Goal: Task Accomplishment & Management: Use online tool/utility

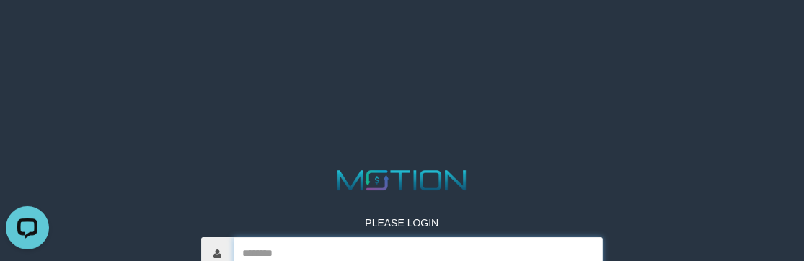
drag, startPoint x: 452, startPoint y: 244, endPoint x: 427, endPoint y: 248, distance: 24.8
click at [452, 244] on input "text" at bounding box center [419, 254] width 370 height 32
paste input "*********"
type input "*********"
click at [370, 36] on html "PLEASE LOGIN ********* Whoops! We has encountered some problem. Your account is…" at bounding box center [402, 18] width 804 height 36
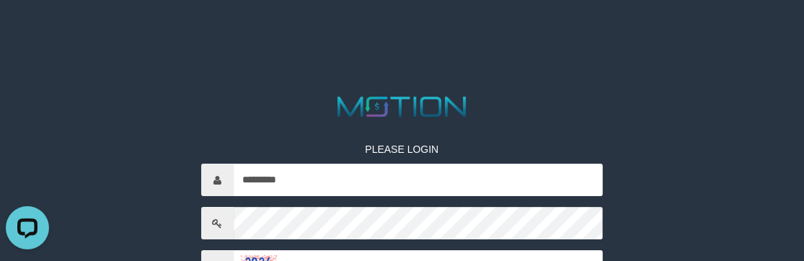
scroll to position [130, 0]
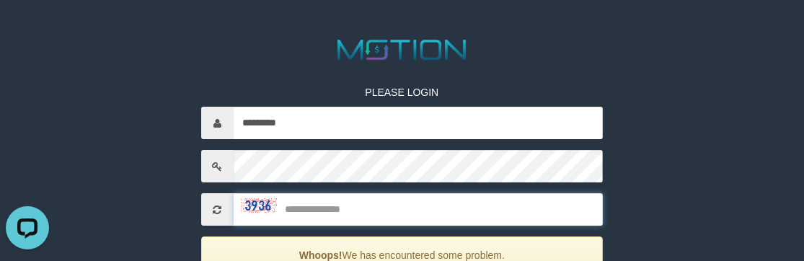
click at [373, 203] on input "text" at bounding box center [419, 210] width 370 height 32
type input "****"
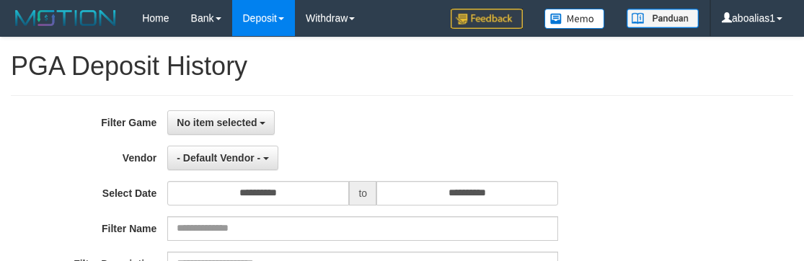
select select
select select "**"
click at [210, 115] on button "No item selected" at bounding box center [220, 122] width 107 height 25
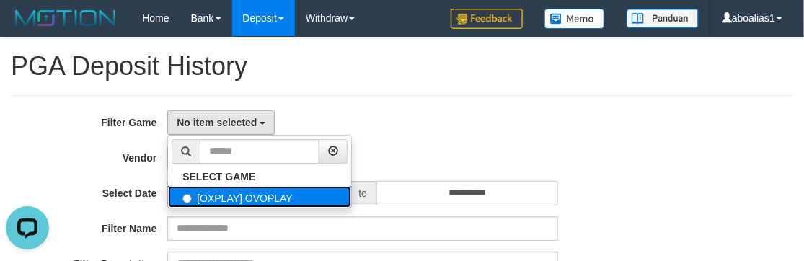
click at [221, 192] on label "[OXPLAY] OVOPLAY" at bounding box center [259, 197] width 183 height 22
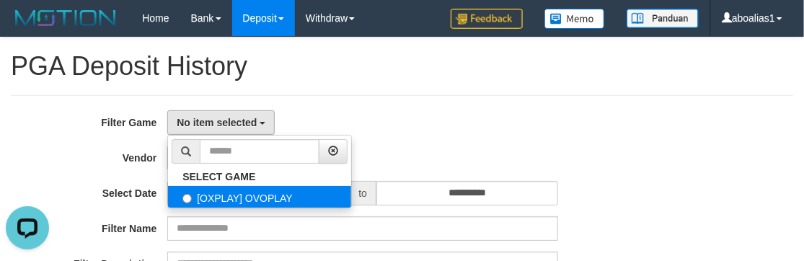
select select "****"
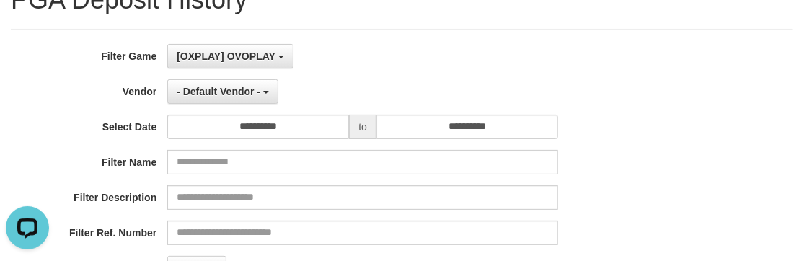
scroll to position [130, 0]
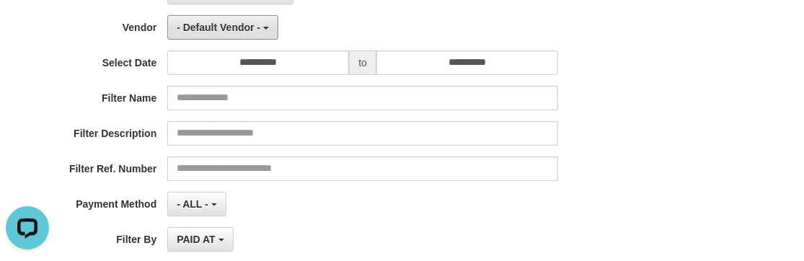
drag, startPoint x: 218, startPoint y: 30, endPoint x: 271, endPoint y: 172, distance: 151.7
click at [218, 30] on span "- Default Vendor -" at bounding box center [219, 28] width 84 height 12
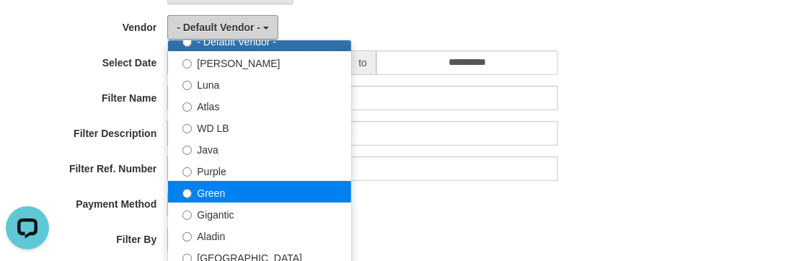
scroll to position [65, 0]
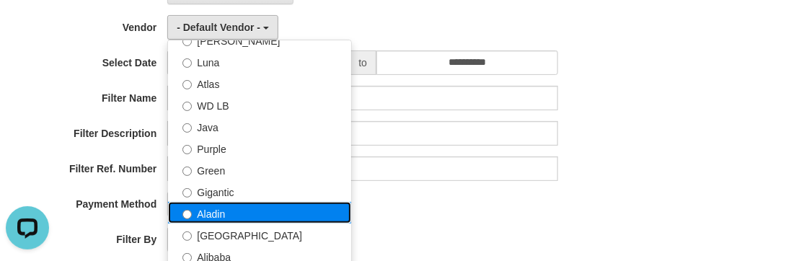
click at [224, 213] on label "Aladin" at bounding box center [259, 213] width 183 height 22
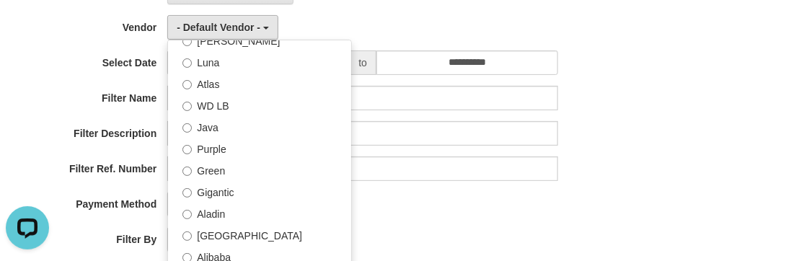
select select "**********"
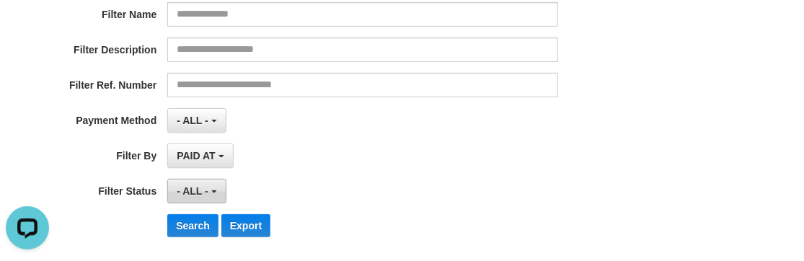
scroll to position [262, 0]
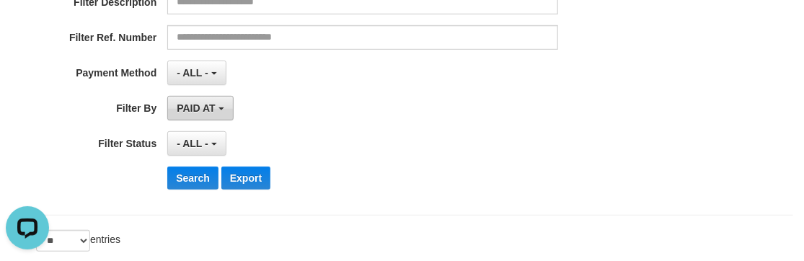
click at [192, 99] on button "PAID AT" at bounding box center [200, 108] width 66 height 25
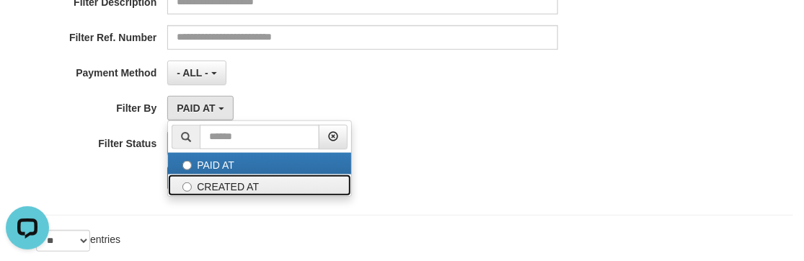
drag, startPoint x: 205, startPoint y: 179, endPoint x: 192, endPoint y: 133, distance: 47.9
click at [205, 178] on label "CREATED AT" at bounding box center [259, 185] width 183 height 22
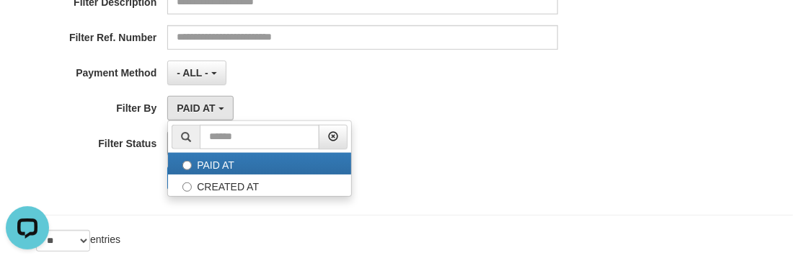
select select "*"
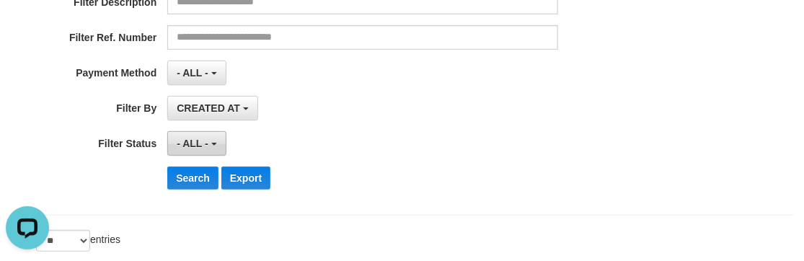
click at [192, 131] on button "- ALL -" at bounding box center [196, 143] width 58 height 25
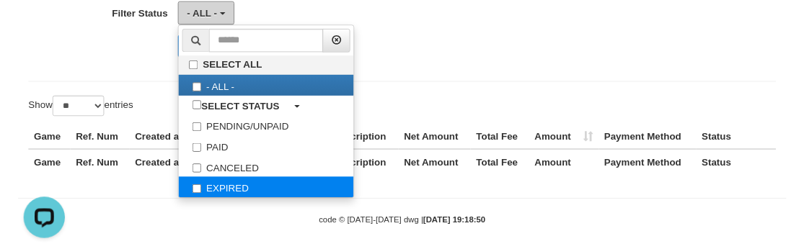
scroll to position [393, 0]
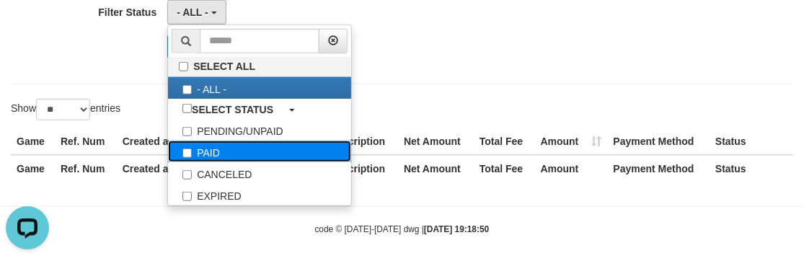
click at [208, 150] on label "PAID" at bounding box center [259, 152] width 183 height 22
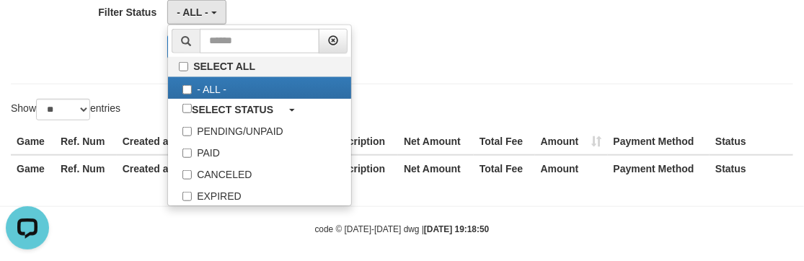
select select "*"
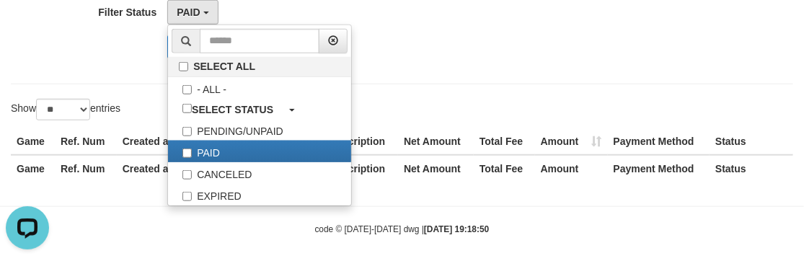
click at [108, 99] on label "Show ** ** ** *** entries" at bounding box center [66, 110] width 110 height 22
click at [90, 99] on select "** ** ** ***" at bounding box center [63, 110] width 54 height 22
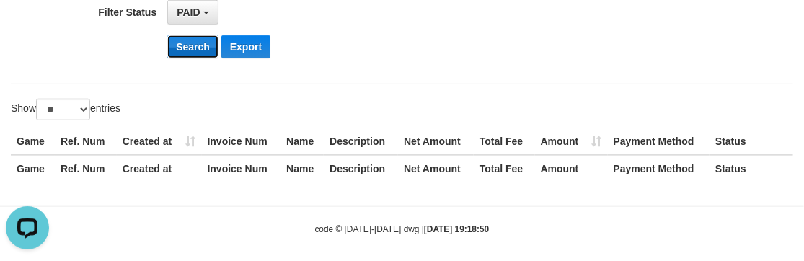
click at [193, 41] on button "Search" at bounding box center [192, 46] width 51 height 23
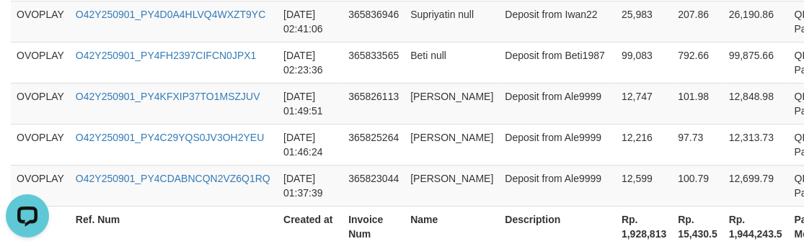
scroll to position [1442, 0]
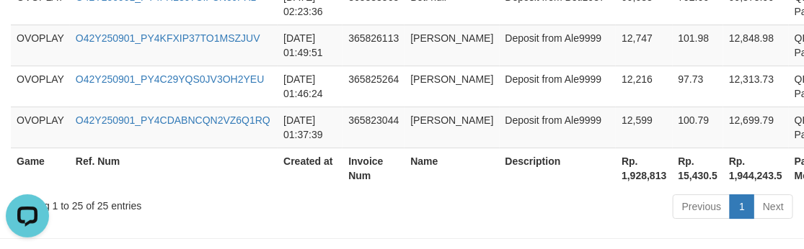
click at [616, 178] on th "Rp. 1,928,813" at bounding box center [644, 168] width 56 height 41
copy th "1,928,813"
click at [450, 193] on div "Previous 1 Next" at bounding box center [569, 208] width 447 height 31
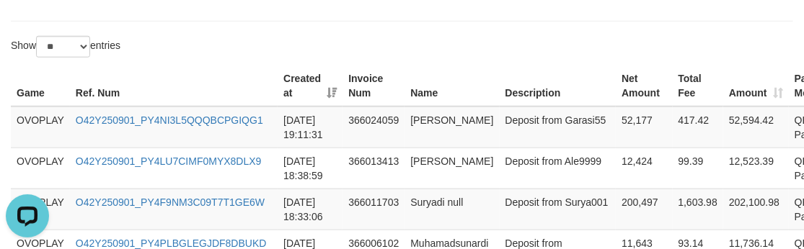
scroll to position [65, 0]
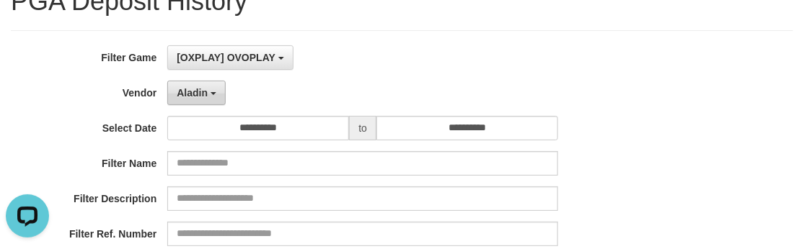
click at [213, 89] on button "Aladin" at bounding box center [196, 93] width 58 height 25
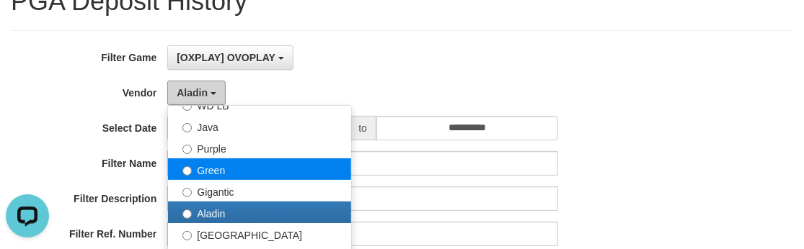
scroll to position [196, 0]
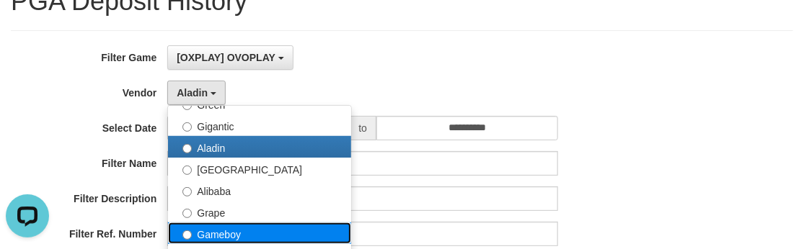
click at [252, 231] on label "Gameboy" at bounding box center [259, 234] width 183 height 22
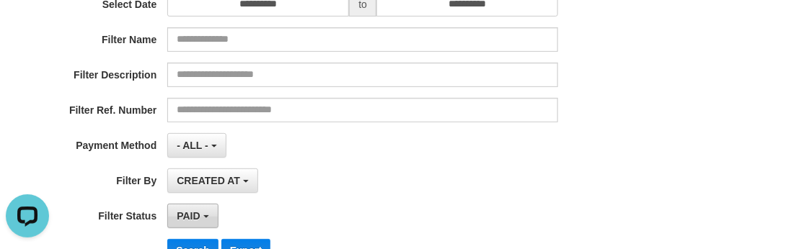
scroll to position [262, 0]
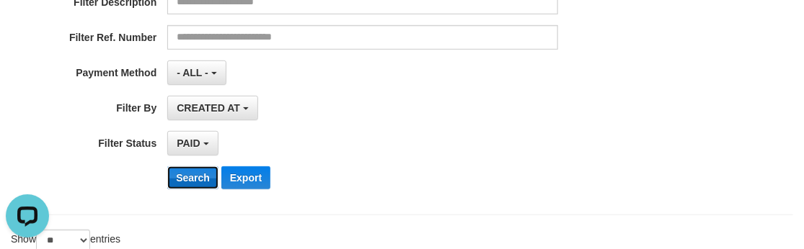
click at [187, 181] on button "Search" at bounding box center [192, 178] width 51 height 23
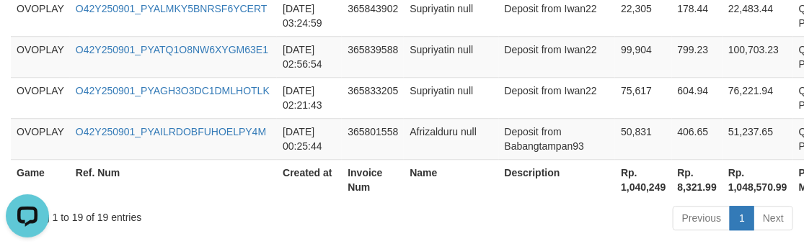
scroll to position [1247, 0]
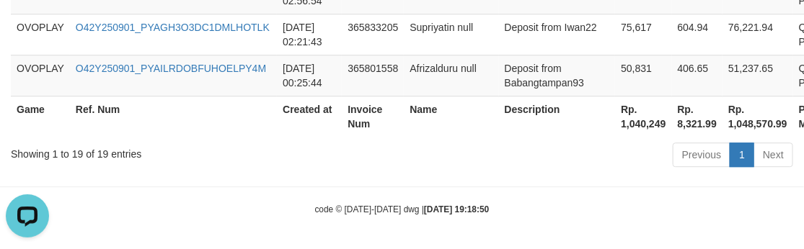
click at [615, 122] on th "Rp. 1,040,249" at bounding box center [643, 116] width 56 height 41
copy th "1,040,249"
click at [288, 130] on th "Created at" at bounding box center [309, 116] width 65 height 41
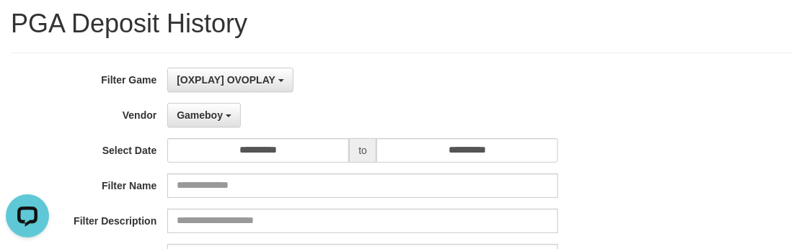
scroll to position [0, 0]
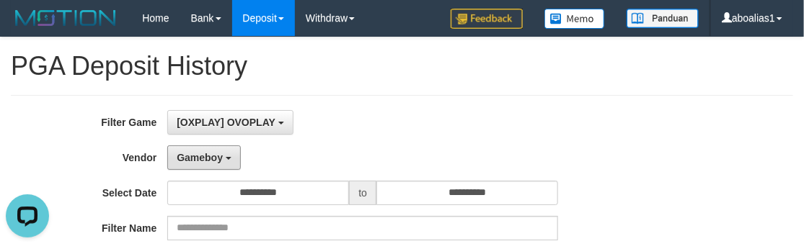
drag, startPoint x: 204, startPoint y: 151, endPoint x: 270, endPoint y: 203, distance: 84.2
click at [205, 152] on span "Gameboy" at bounding box center [200, 158] width 46 height 12
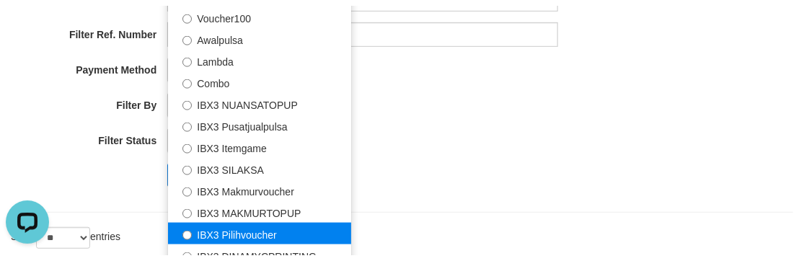
scroll to position [393, 0]
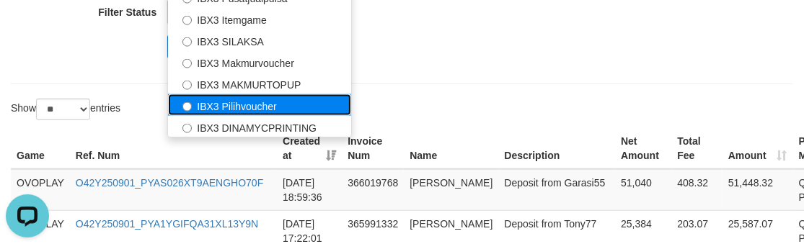
click at [272, 106] on label "IBX3 Pilihvoucher" at bounding box center [259, 105] width 183 height 22
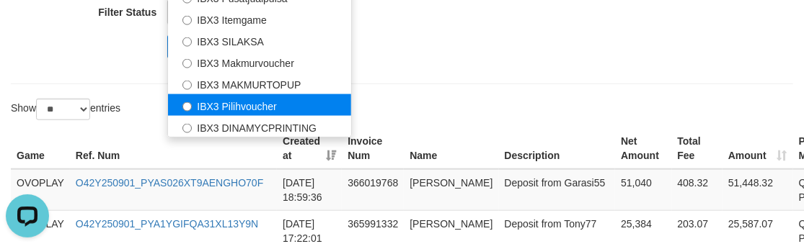
select select "**********"
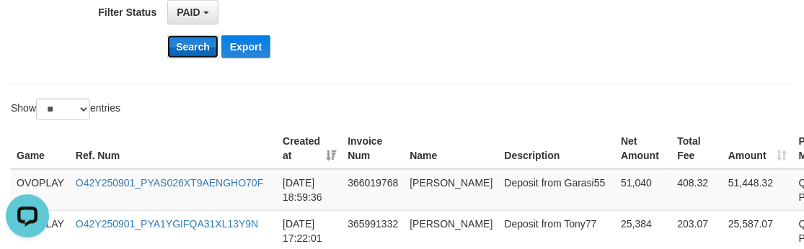
click at [199, 44] on button "Search" at bounding box center [192, 46] width 51 height 23
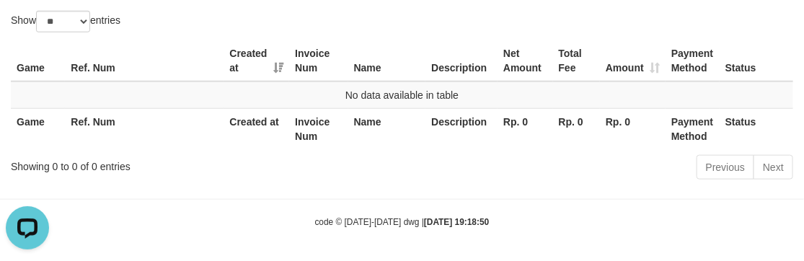
scroll to position [483, 0]
